Goal: Information Seeking & Learning: Compare options

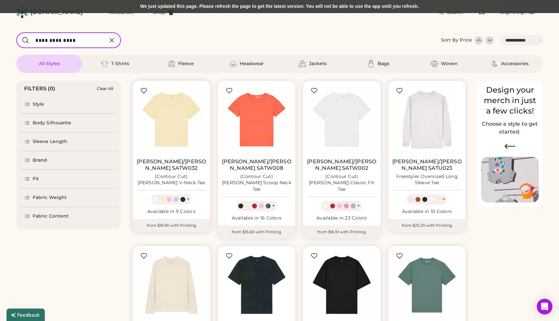
select select "*****"
select select "*"
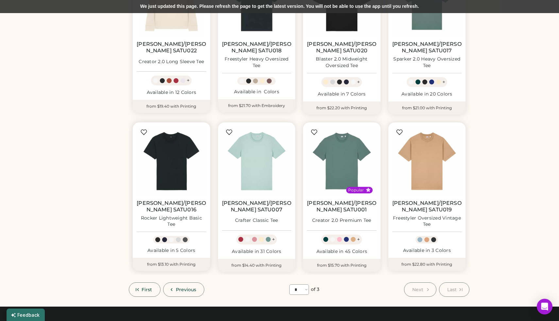
select select "*****"
select select "*"
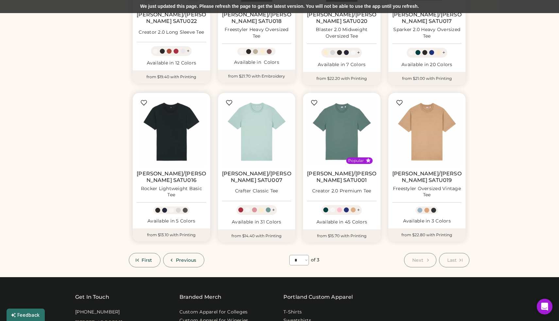
scroll to position [314, 0]
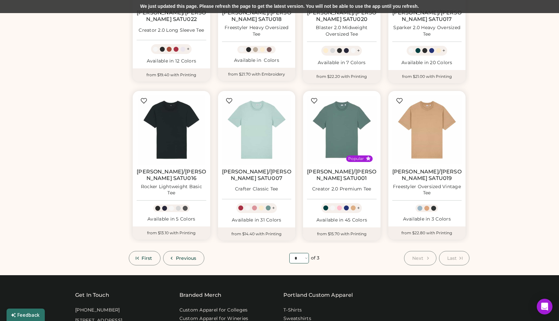
click at [302, 253] on select "**** * * *" at bounding box center [299, 258] width 20 height 10
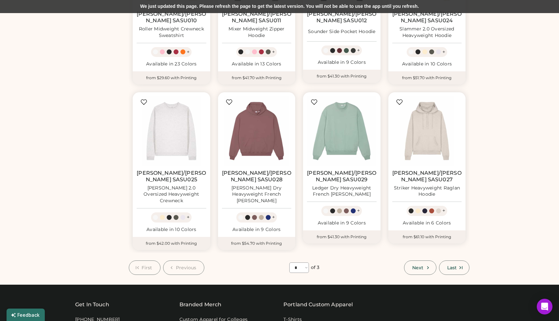
scroll to position [365, 0]
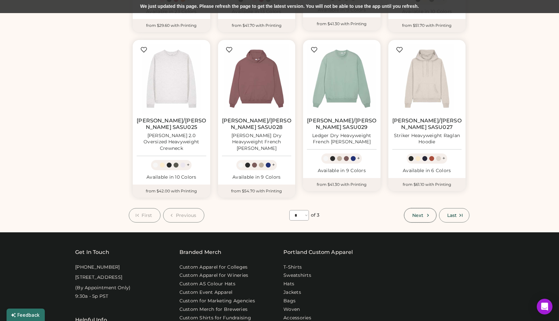
click at [427, 212] on icon at bounding box center [428, 215] width 6 height 6
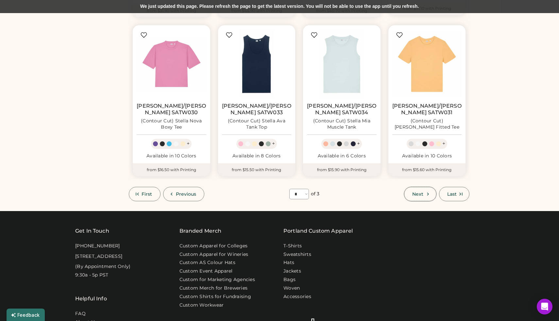
scroll to position [385, 0]
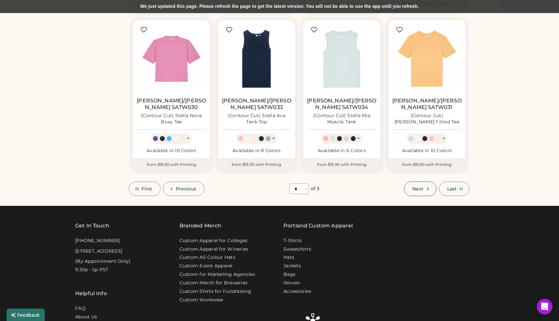
click at [416, 186] on span "Next" at bounding box center [417, 188] width 11 height 5
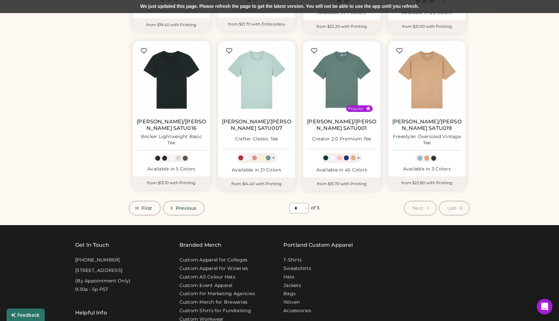
scroll to position [361, 0]
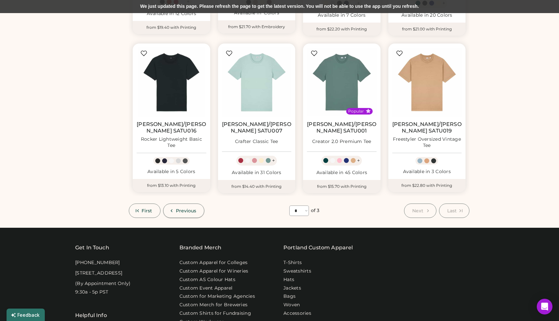
click at [179, 208] on span "Previous" at bounding box center [186, 210] width 21 height 5
select select "*"
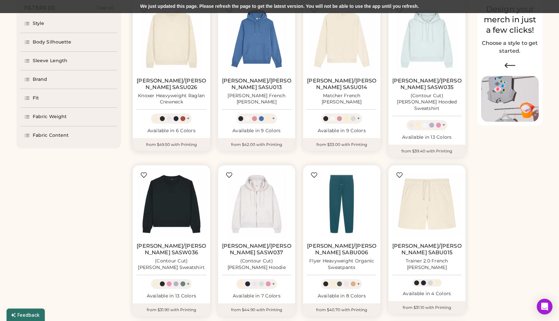
scroll to position [81, 0]
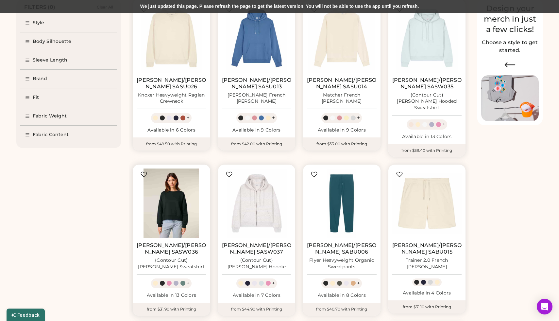
click at [172, 199] on img at bounding box center [172, 203] width 70 height 70
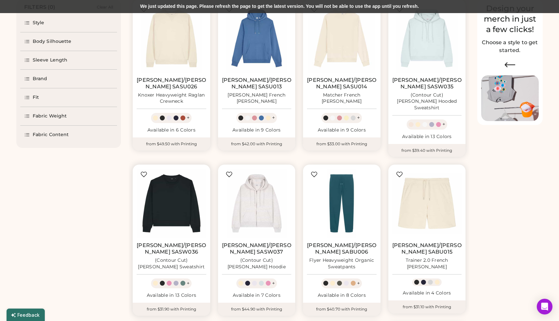
click at [175, 281] on div at bounding box center [176, 283] width 5 height 5
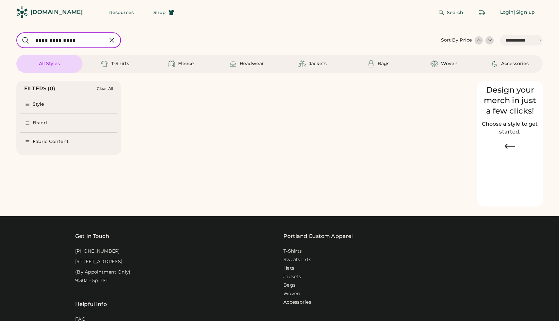
select select "*****"
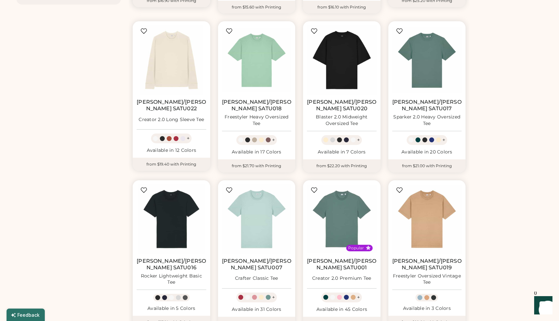
scroll to position [360, 0]
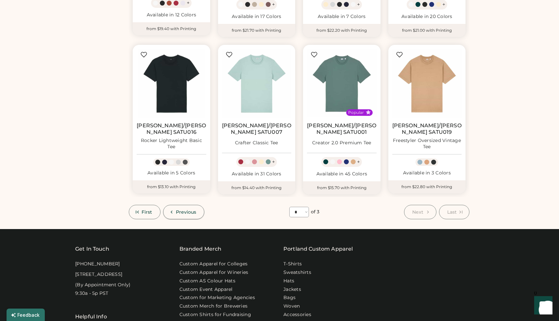
click at [179, 210] on span "Previous" at bounding box center [186, 212] width 21 height 5
select select "*"
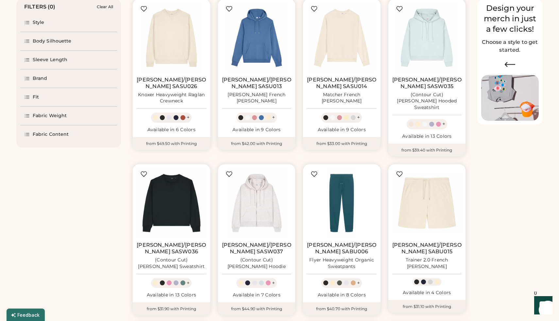
scroll to position [83, 0]
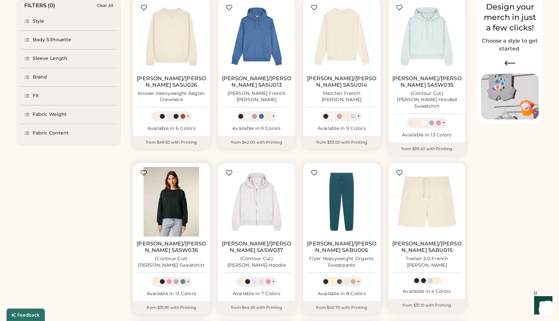
click at [171, 199] on img at bounding box center [172, 202] width 70 height 70
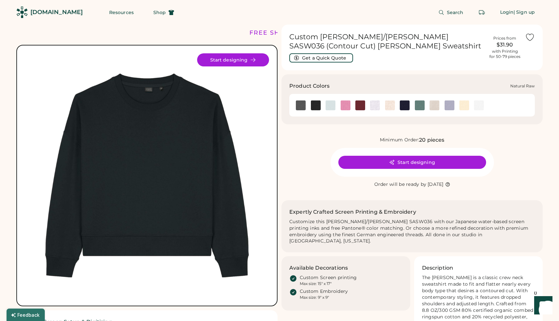
click at [464, 107] on img at bounding box center [464, 105] width 10 height 10
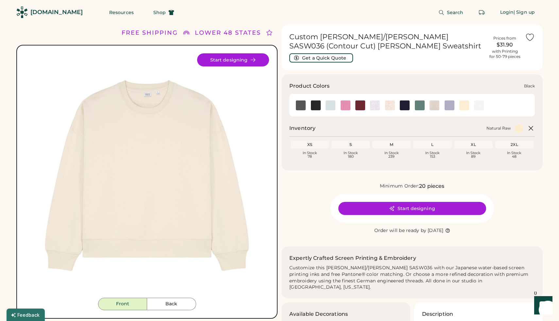
click at [315, 108] on img at bounding box center [316, 105] width 10 height 10
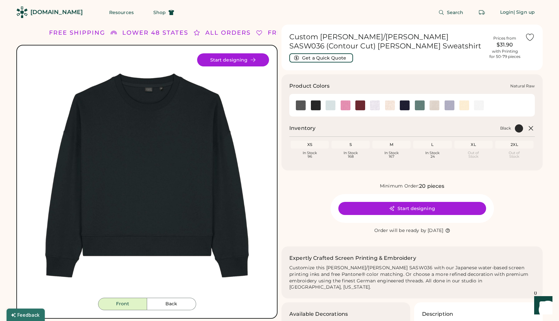
click at [465, 104] on img at bounding box center [464, 105] width 10 height 10
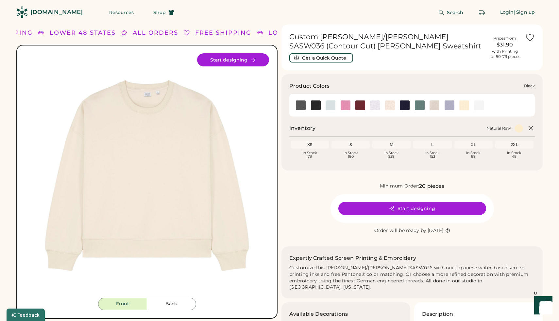
click at [316, 106] on img at bounding box center [316, 105] width 10 height 10
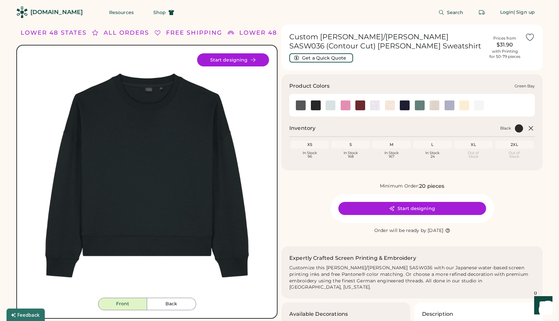
click at [421, 105] on img at bounding box center [420, 105] width 10 height 10
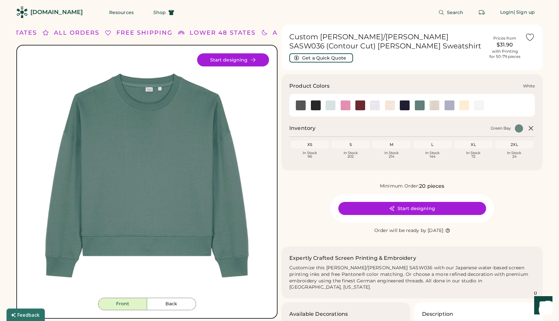
click at [478, 104] on img at bounding box center [479, 105] width 10 height 10
